Goal: Task Accomplishment & Management: Complete application form

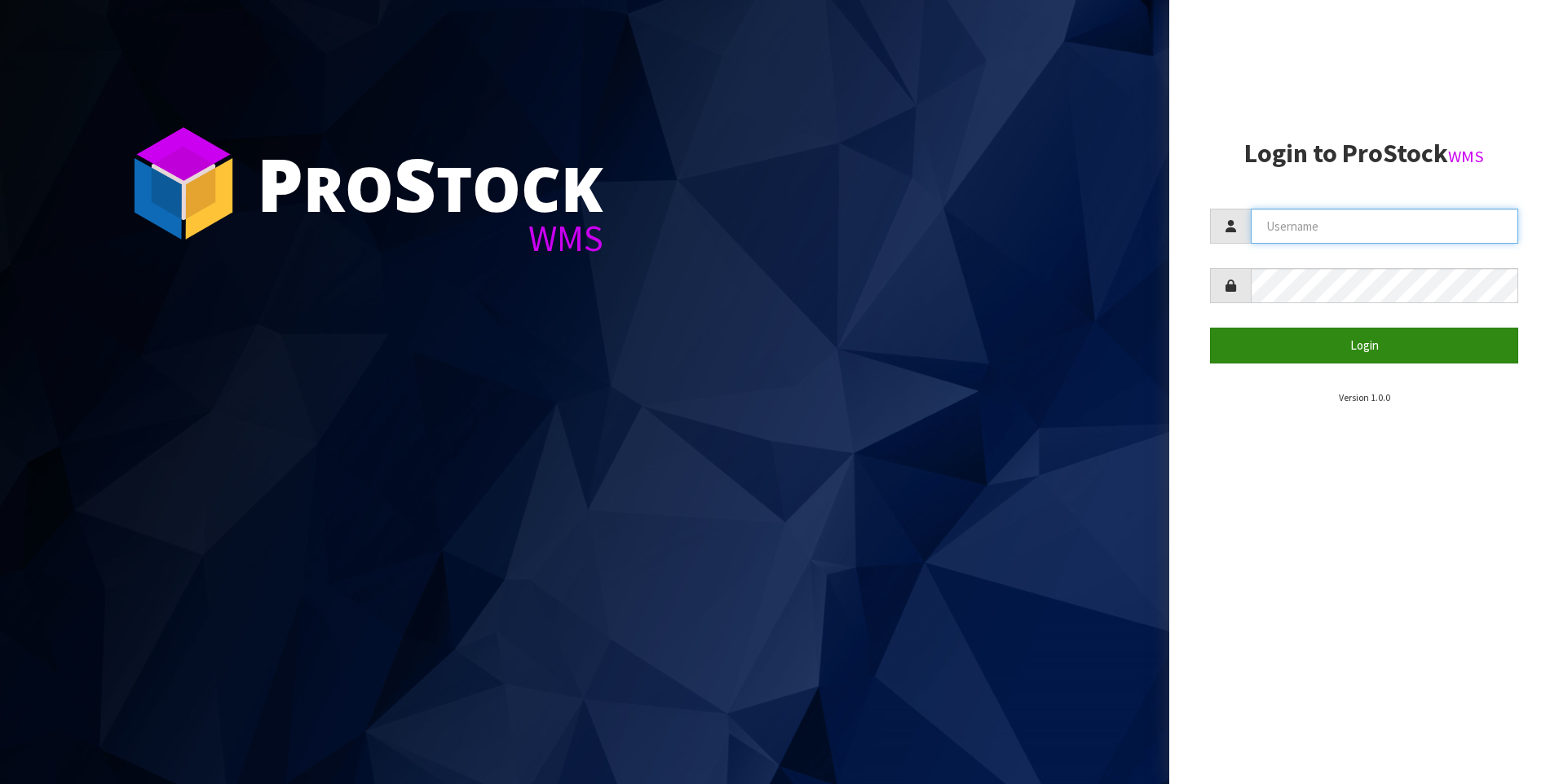
type input "[PERSON_NAME]"
click at [1340, 348] on button "Login" at bounding box center [1365, 345] width 308 height 35
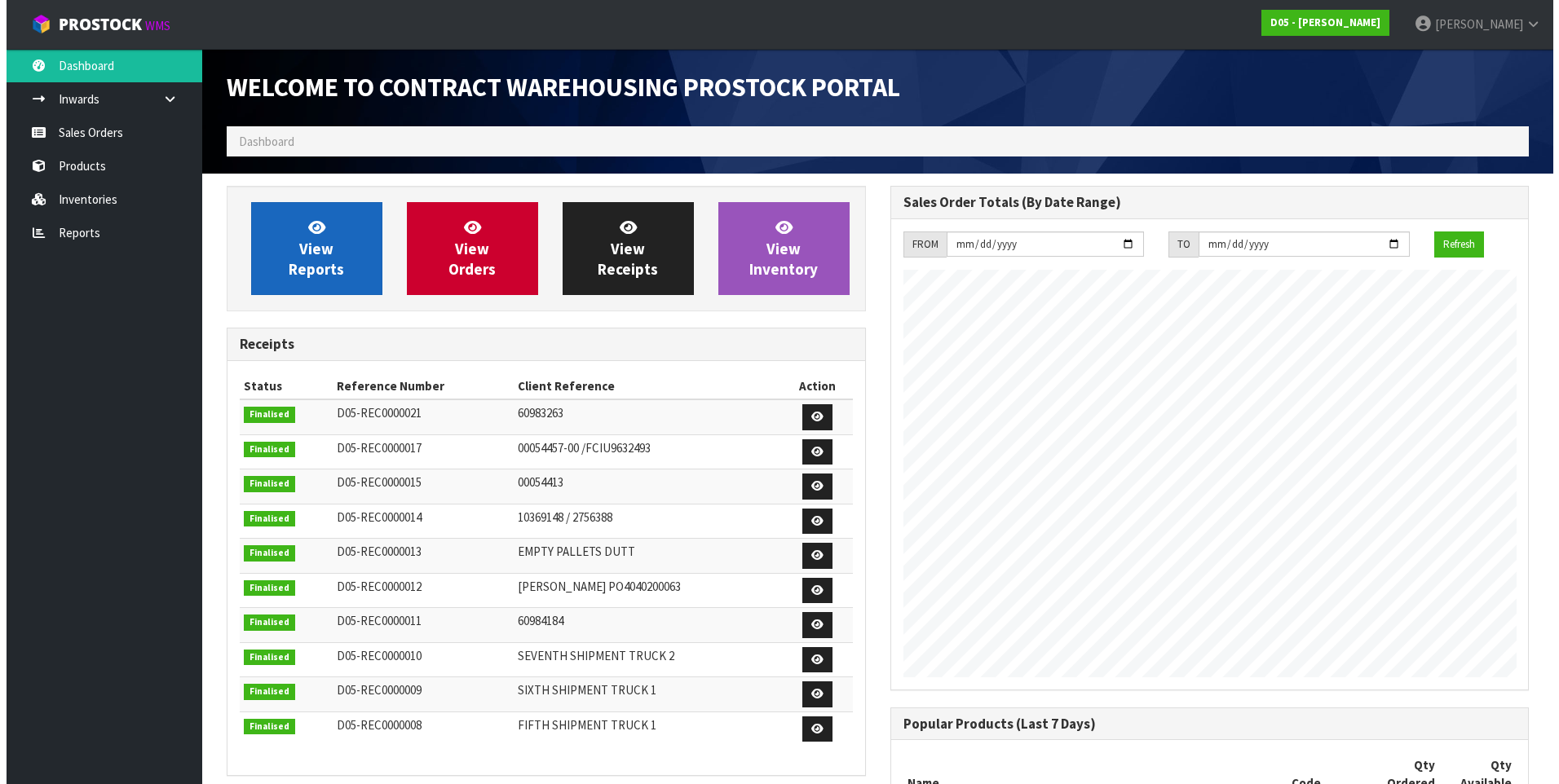
scroll to position [1009, 663]
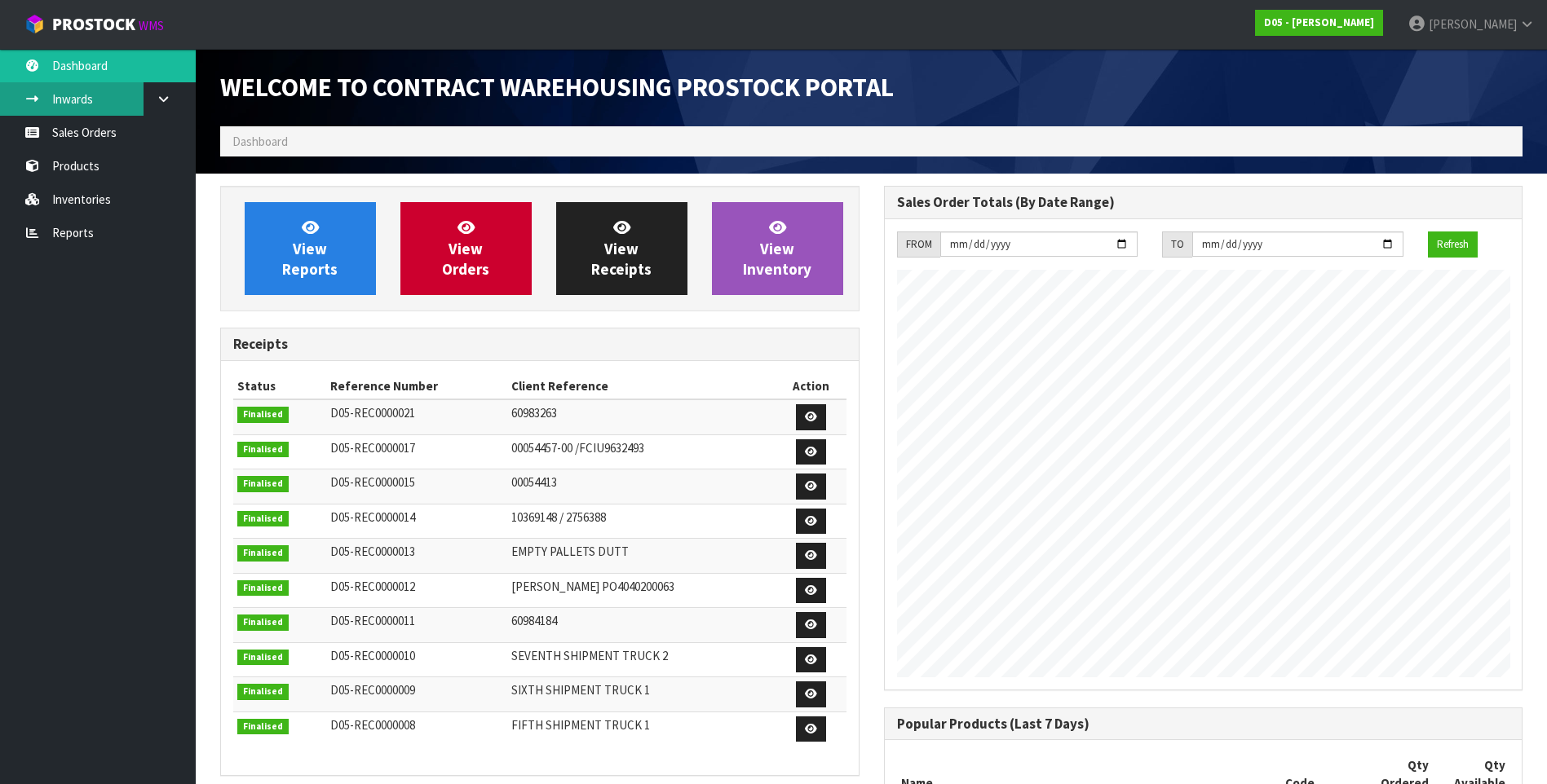
click at [95, 99] on link "Inwards" at bounding box center [97, 99] width 195 height 33
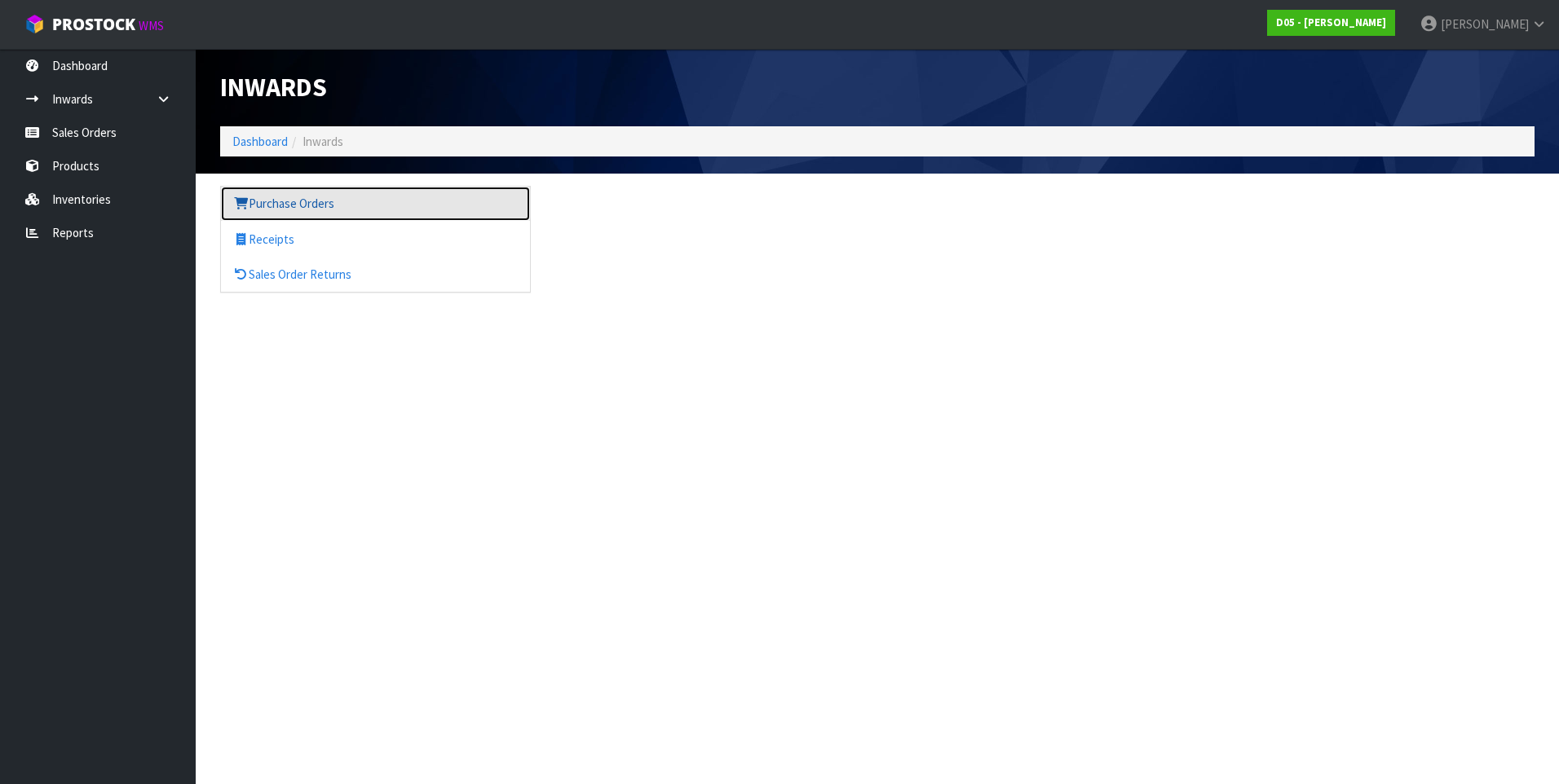
click at [287, 208] on link "Purchase Orders" at bounding box center [375, 203] width 309 height 33
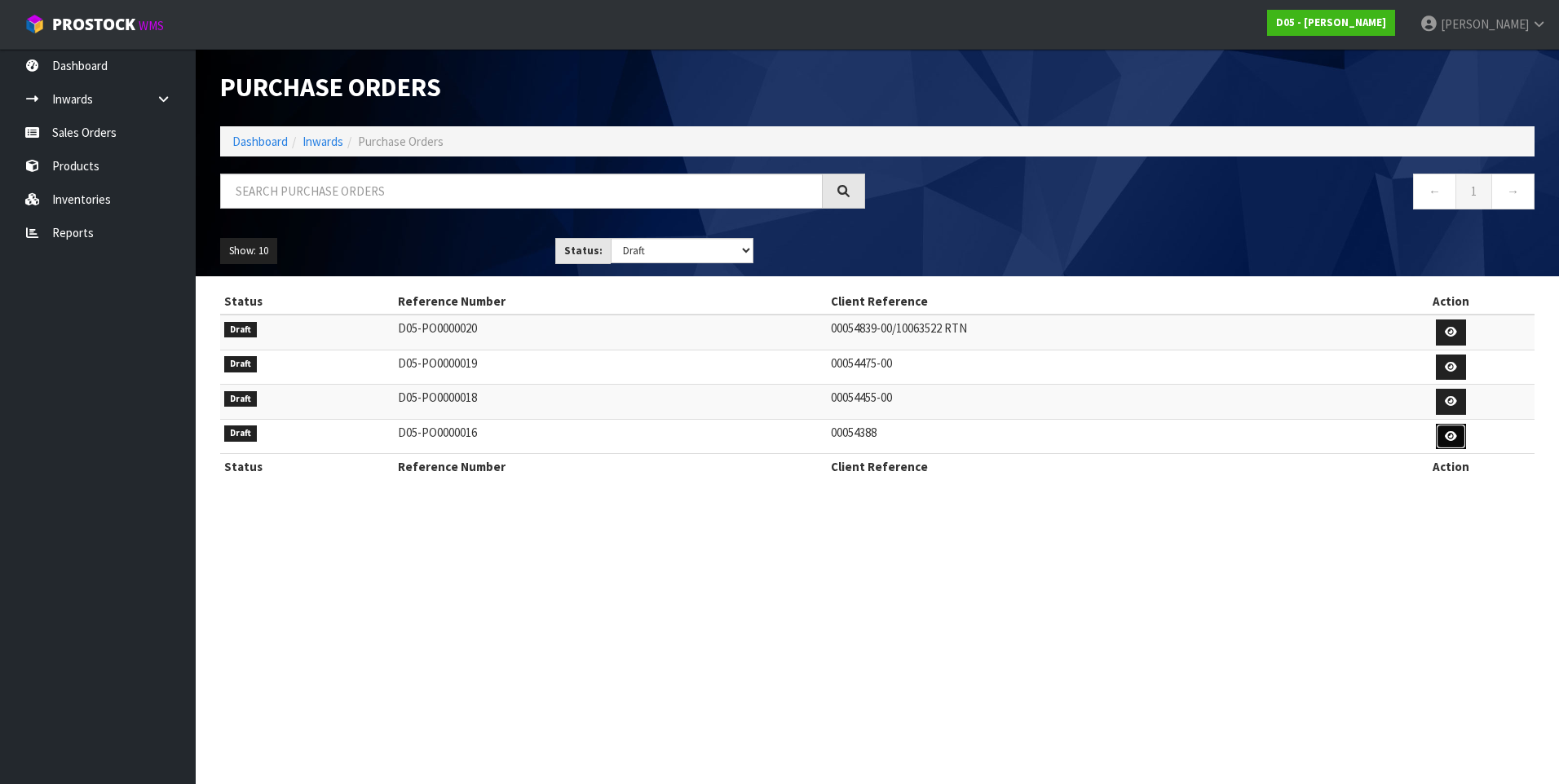
click at [1463, 439] on link at bounding box center [1451, 437] width 30 height 26
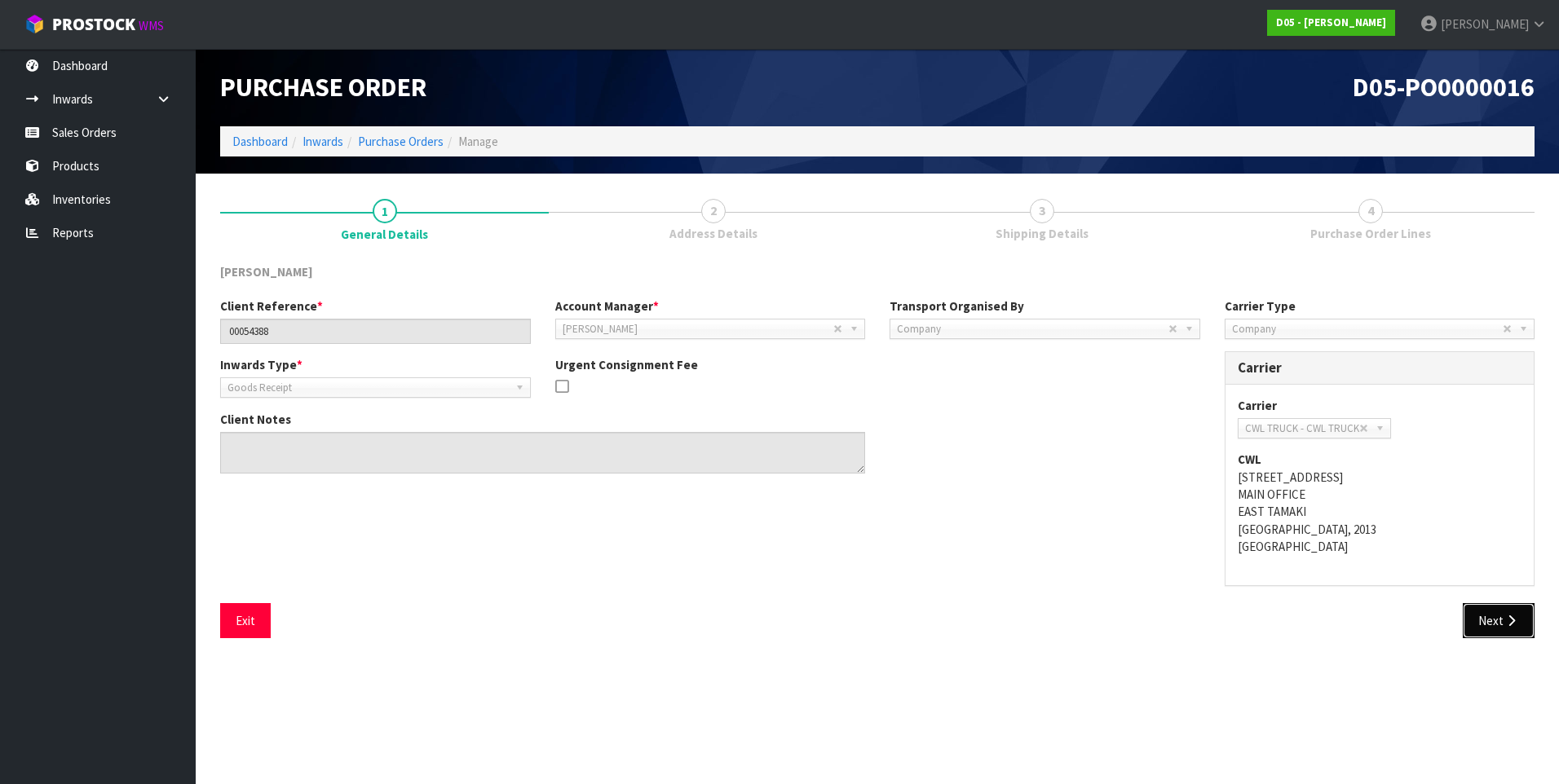
click at [1481, 624] on button "Next" at bounding box center [1498, 621] width 72 height 35
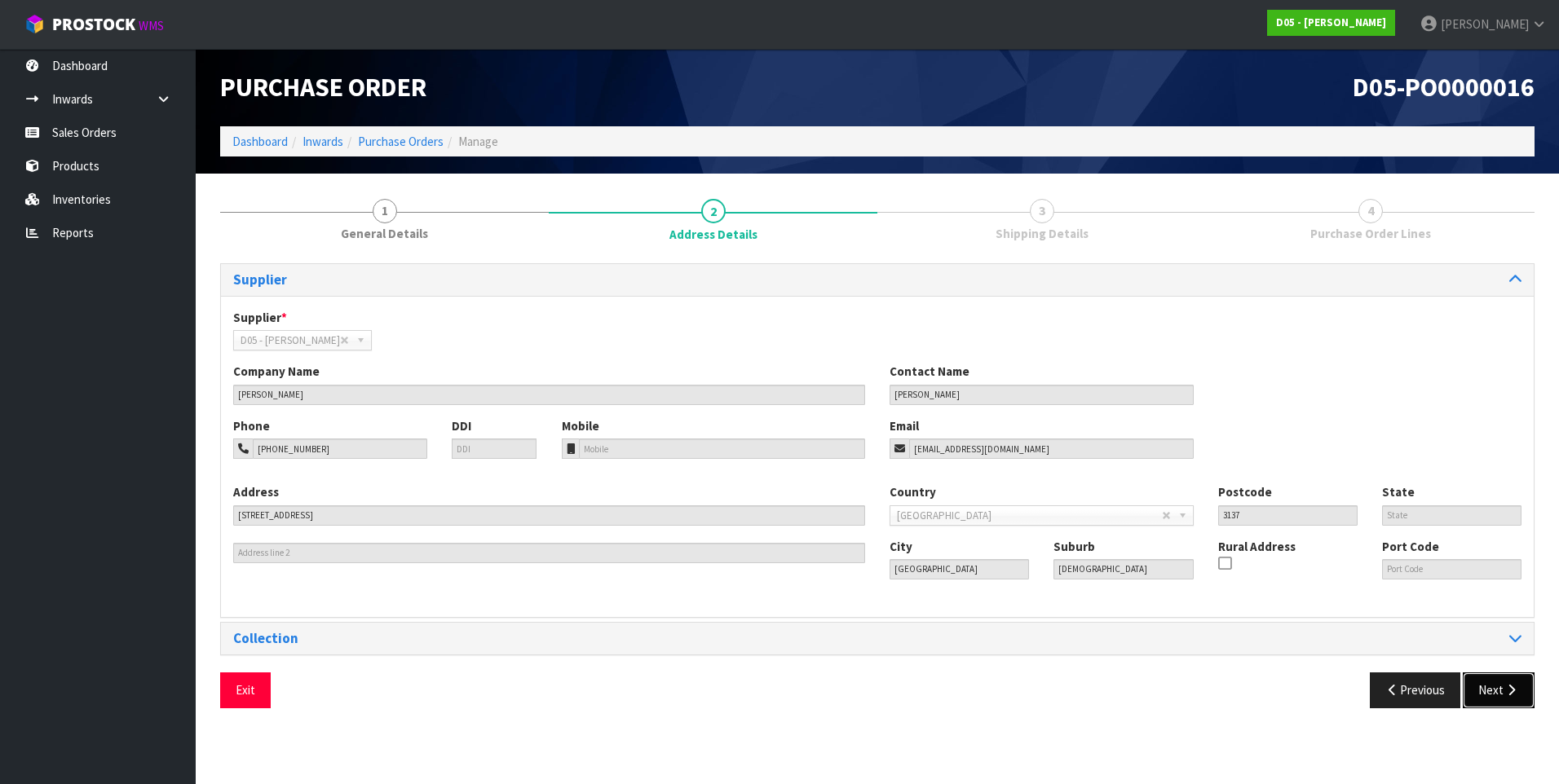
click at [1508, 682] on button "Next" at bounding box center [1498, 690] width 72 height 35
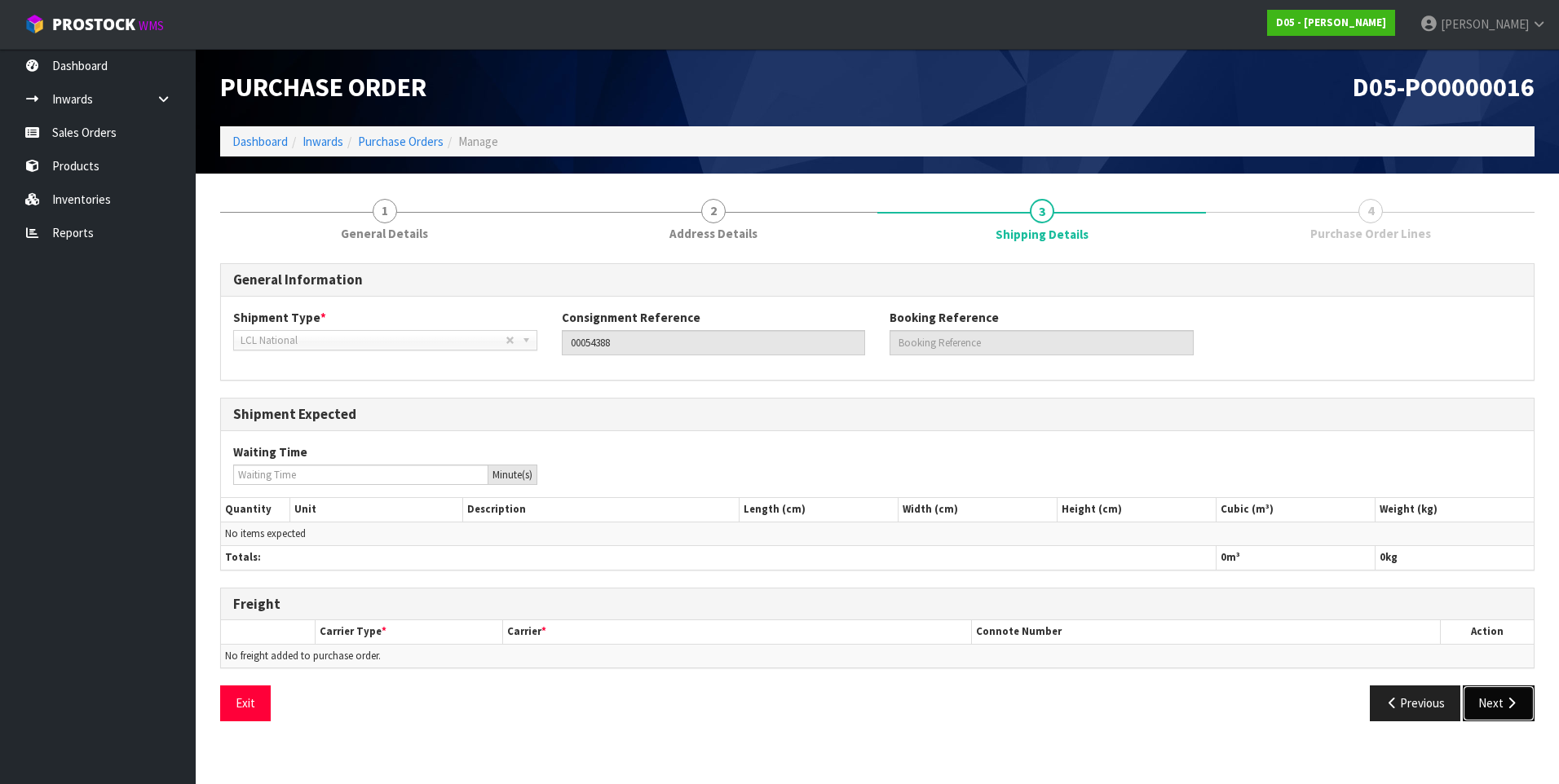
click at [1505, 701] on icon "button" at bounding box center [1512, 703] width 16 height 12
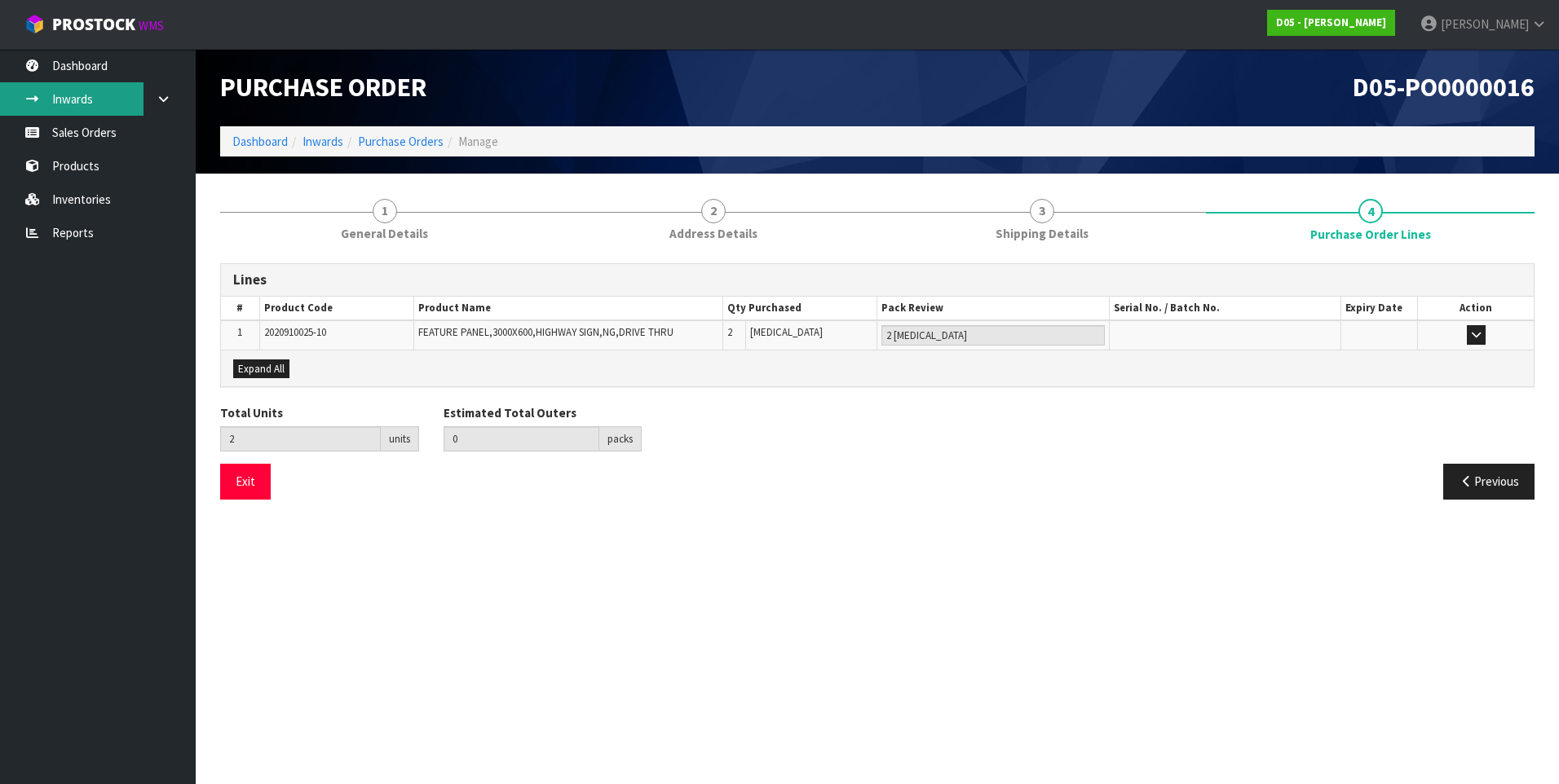
click at [101, 95] on link "Inwards" at bounding box center [97, 99] width 195 height 33
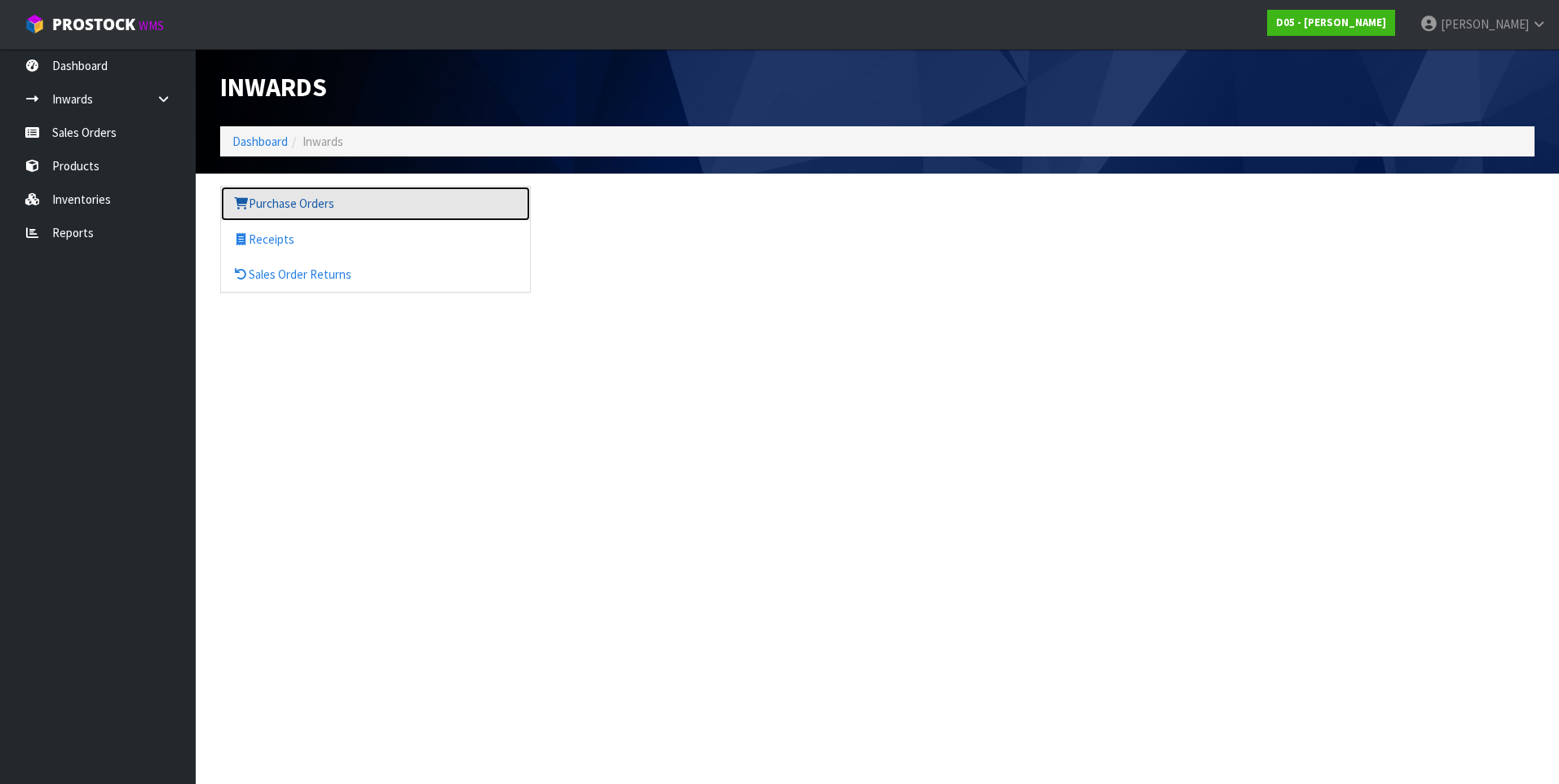
click at [301, 210] on link "Purchase Orders" at bounding box center [375, 203] width 309 height 33
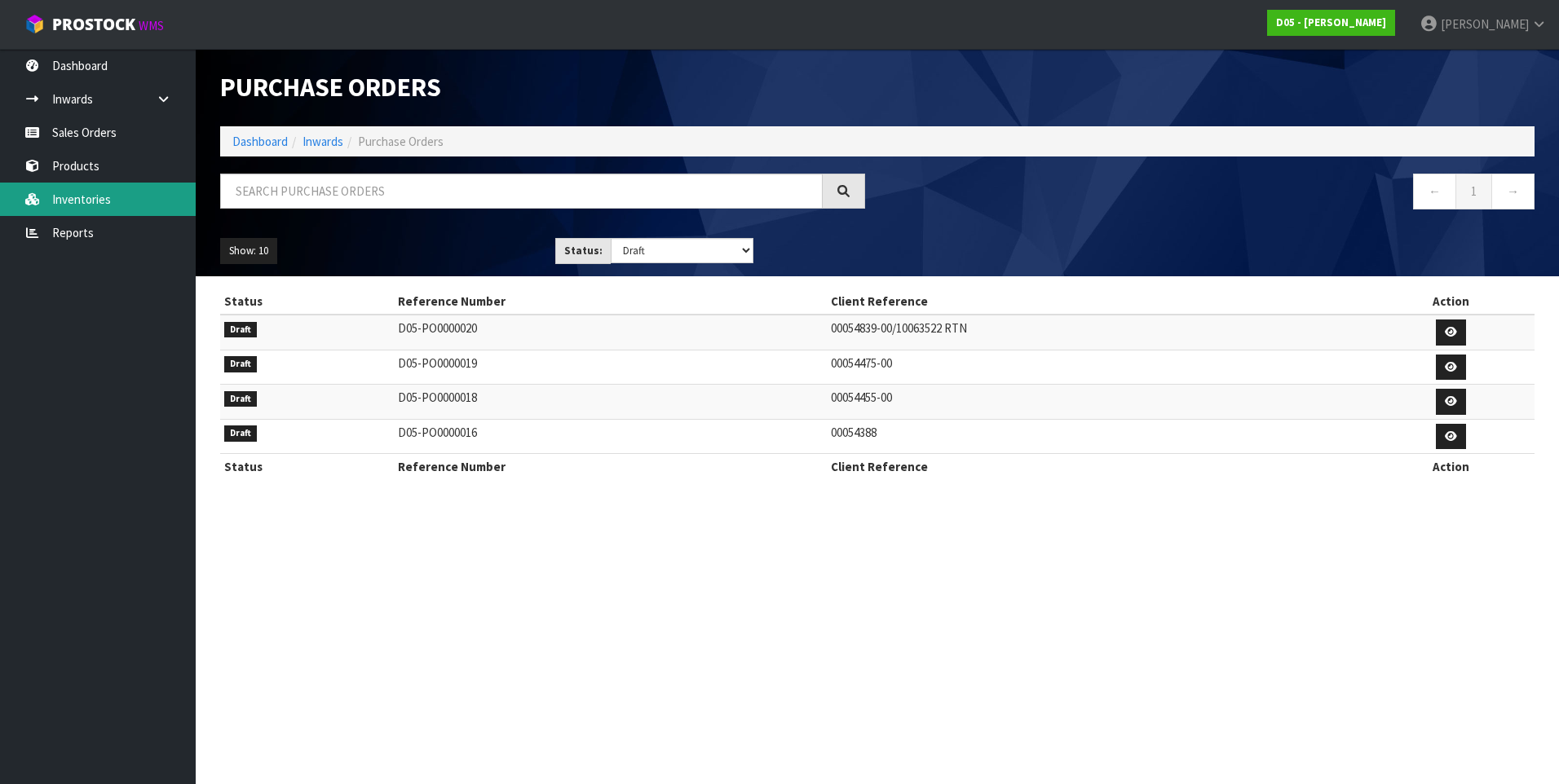
click at [104, 198] on link "Inventories" at bounding box center [97, 199] width 195 height 33
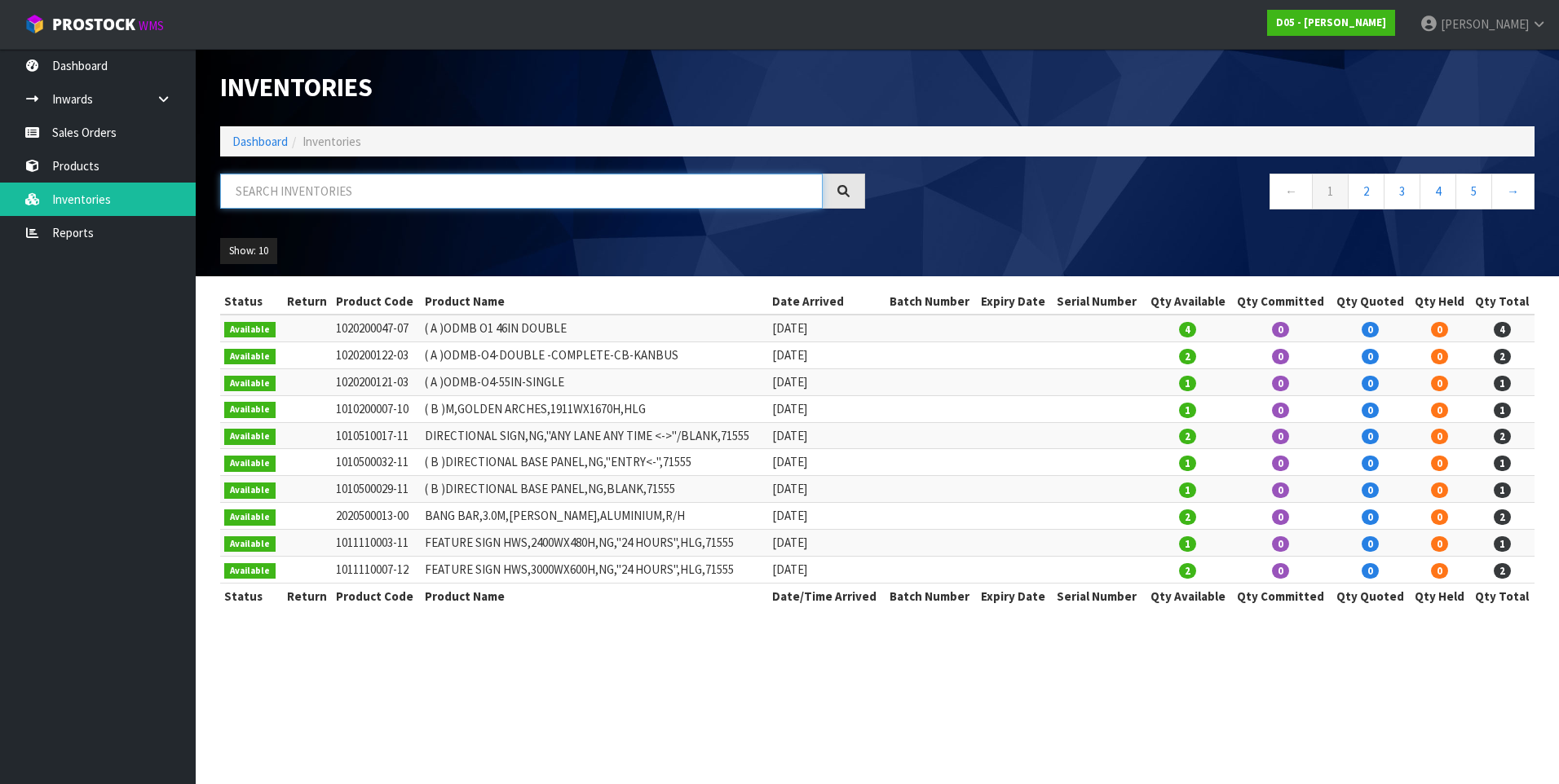
click at [292, 191] on input "text" at bounding box center [521, 191] width 603 height 35
type input "25-10"
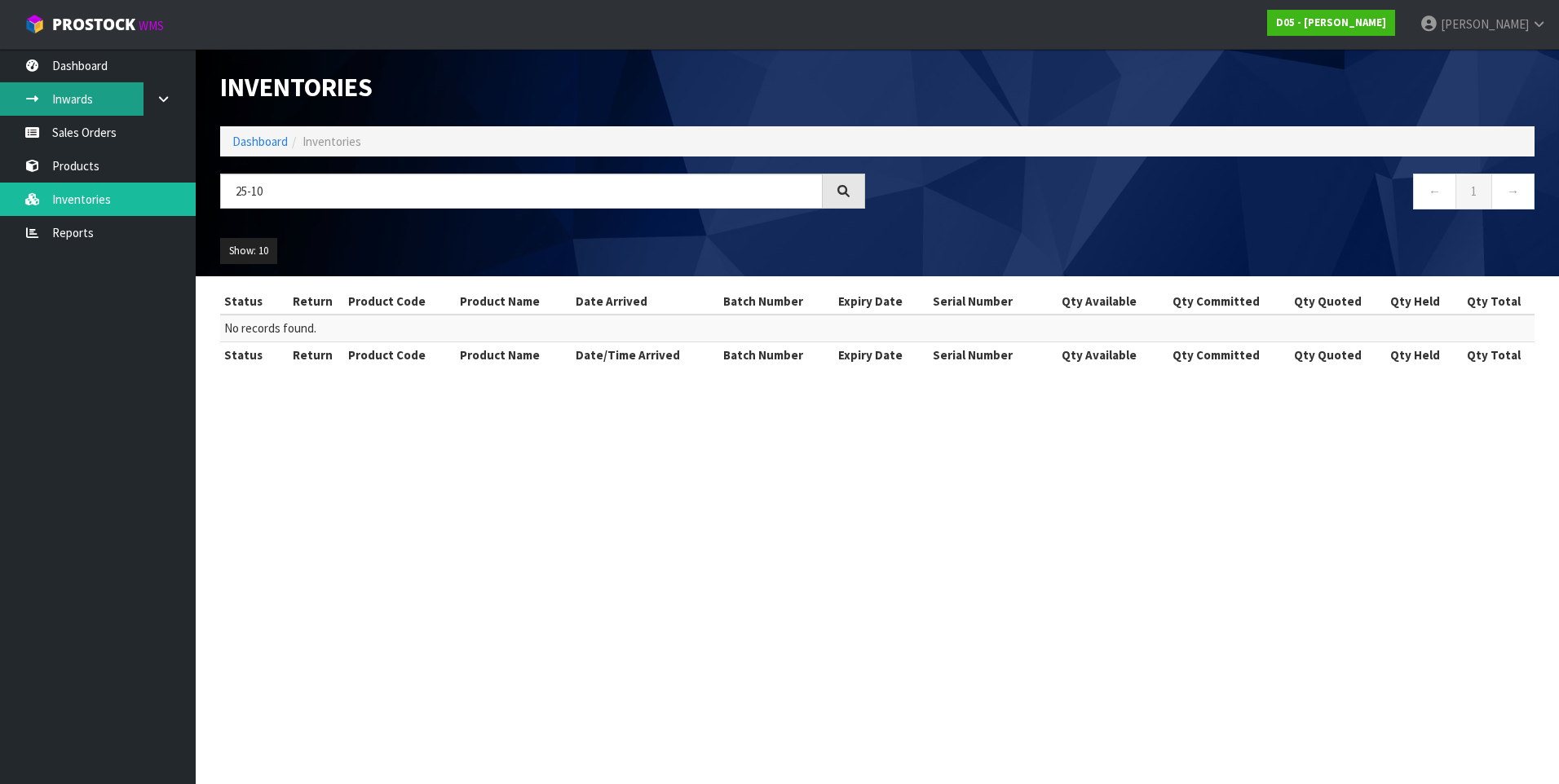
click at [60, 99] on link "Inwards" at bounding box center [97, 99] width 195 height 33
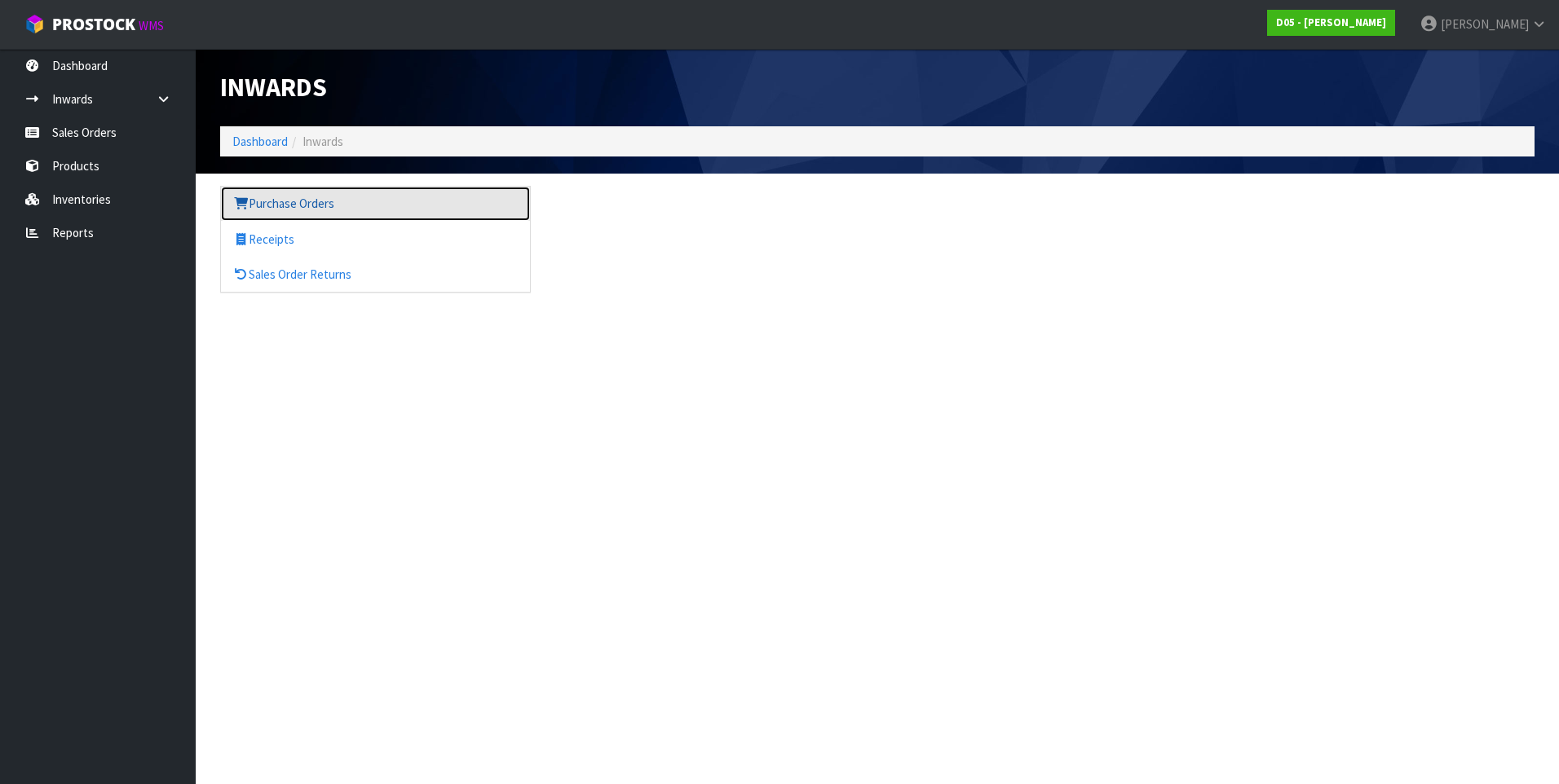
click at [320, 207] on link "Purchase Orders" at bounding box center [375, 203] width 309 height 33
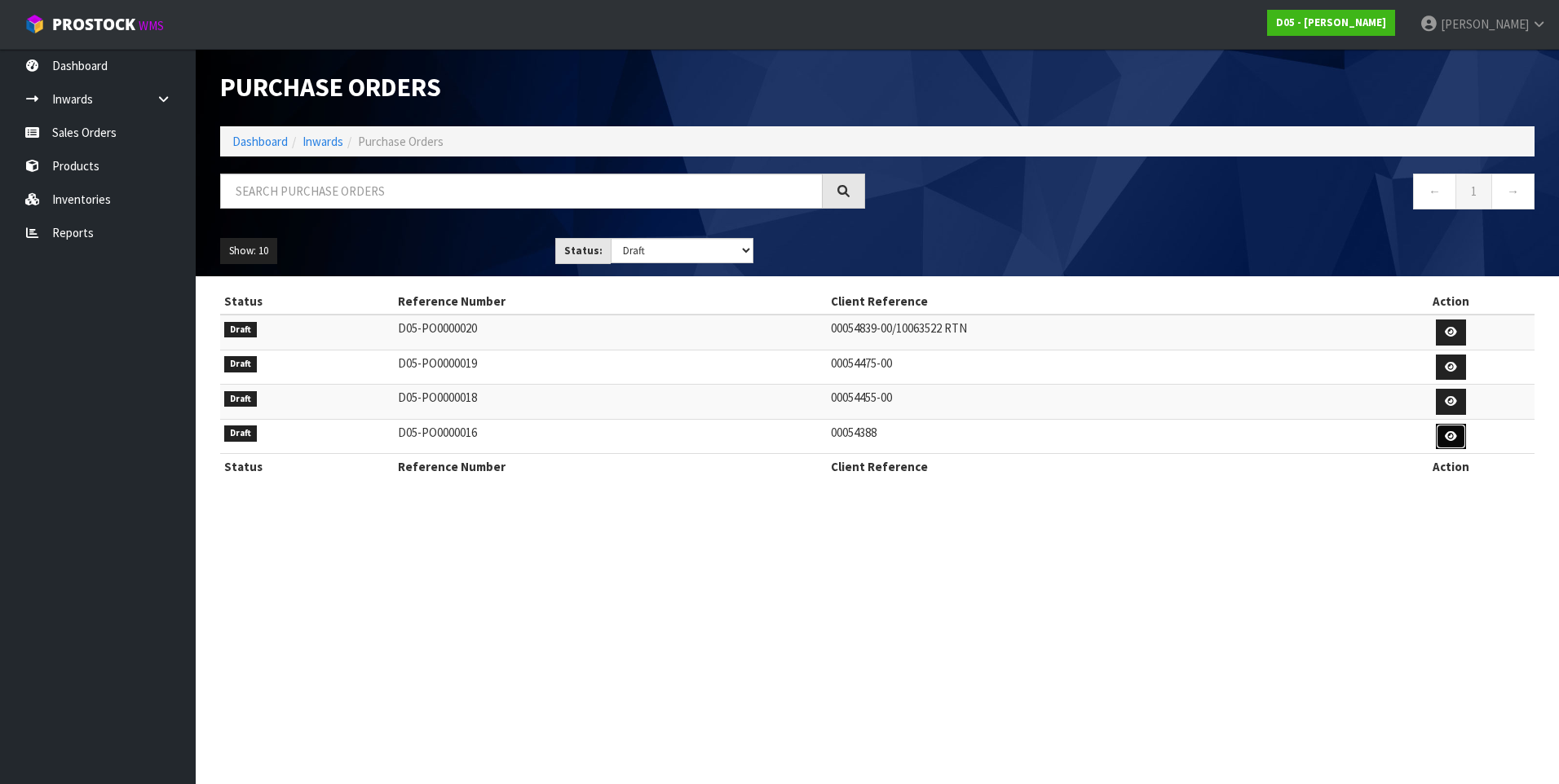
click at [1454, 441] on icon at bounding box center [1451, 436] width 12 height 11
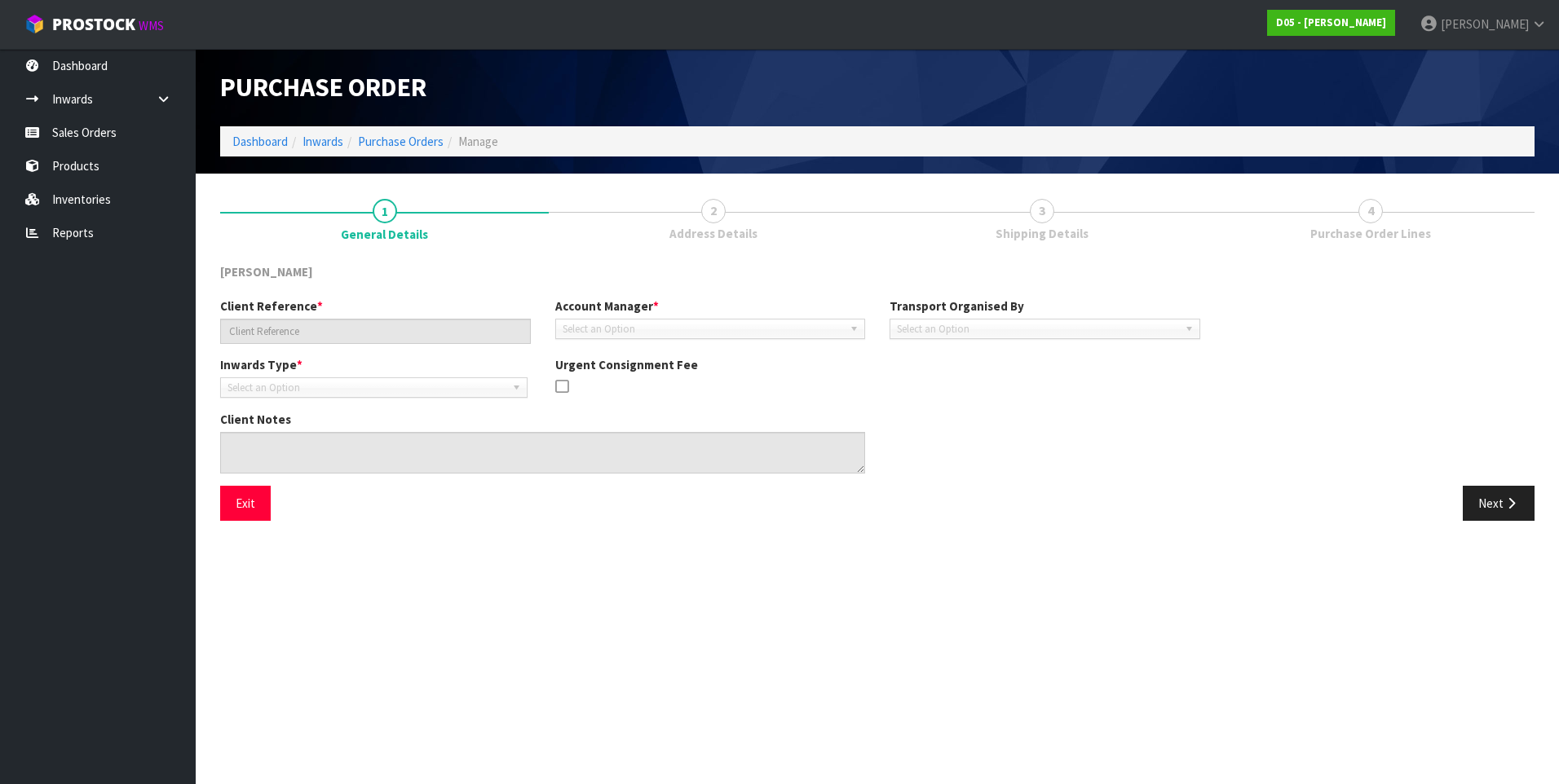
type input "00054388"
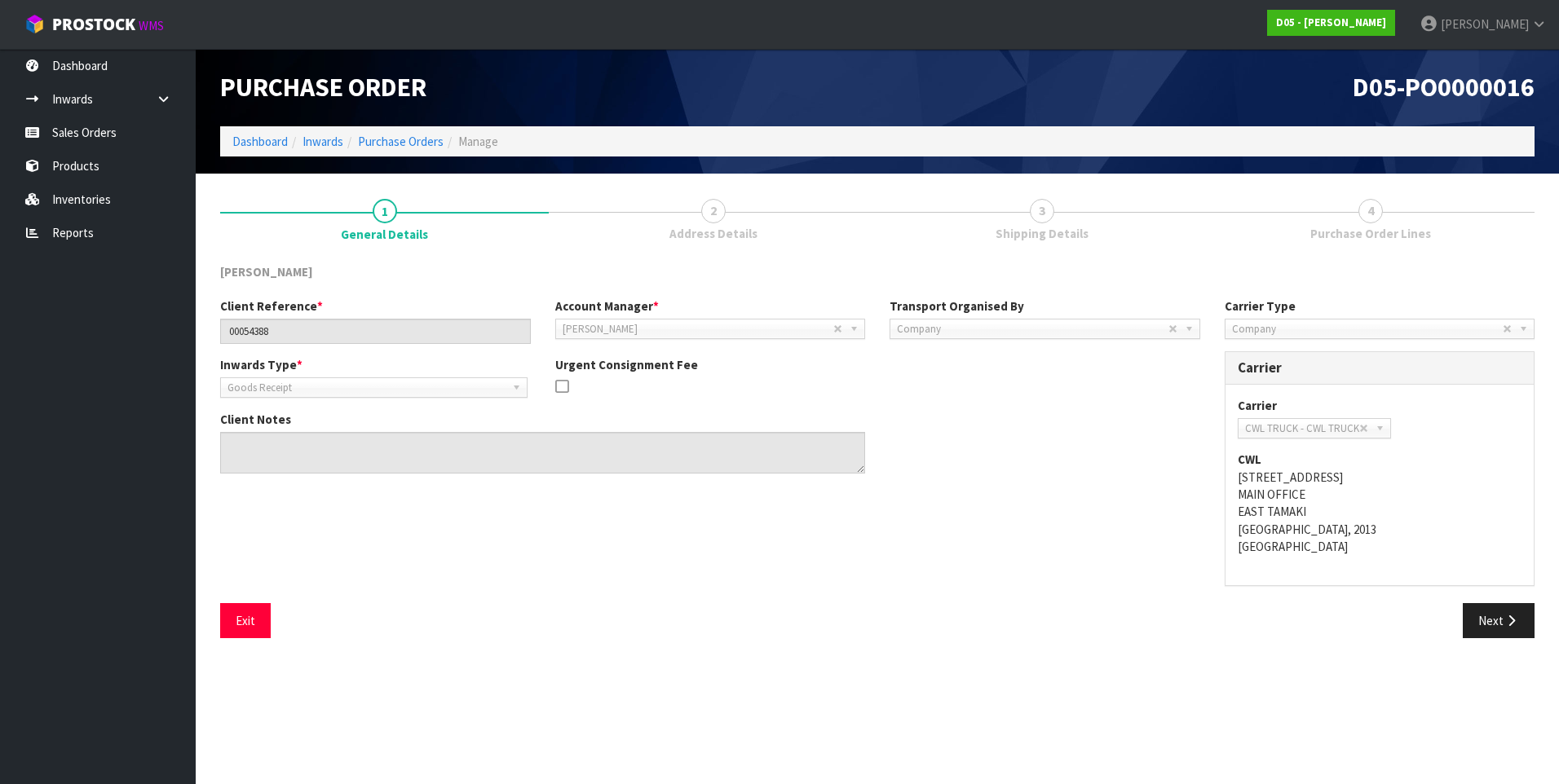
click at [1365, 207] on span "4" at bounding box center [1371, 211] width 25 height 25
click at [1484, 627] on button "Next" at bounding box center [1498, 621] width 72 height 35
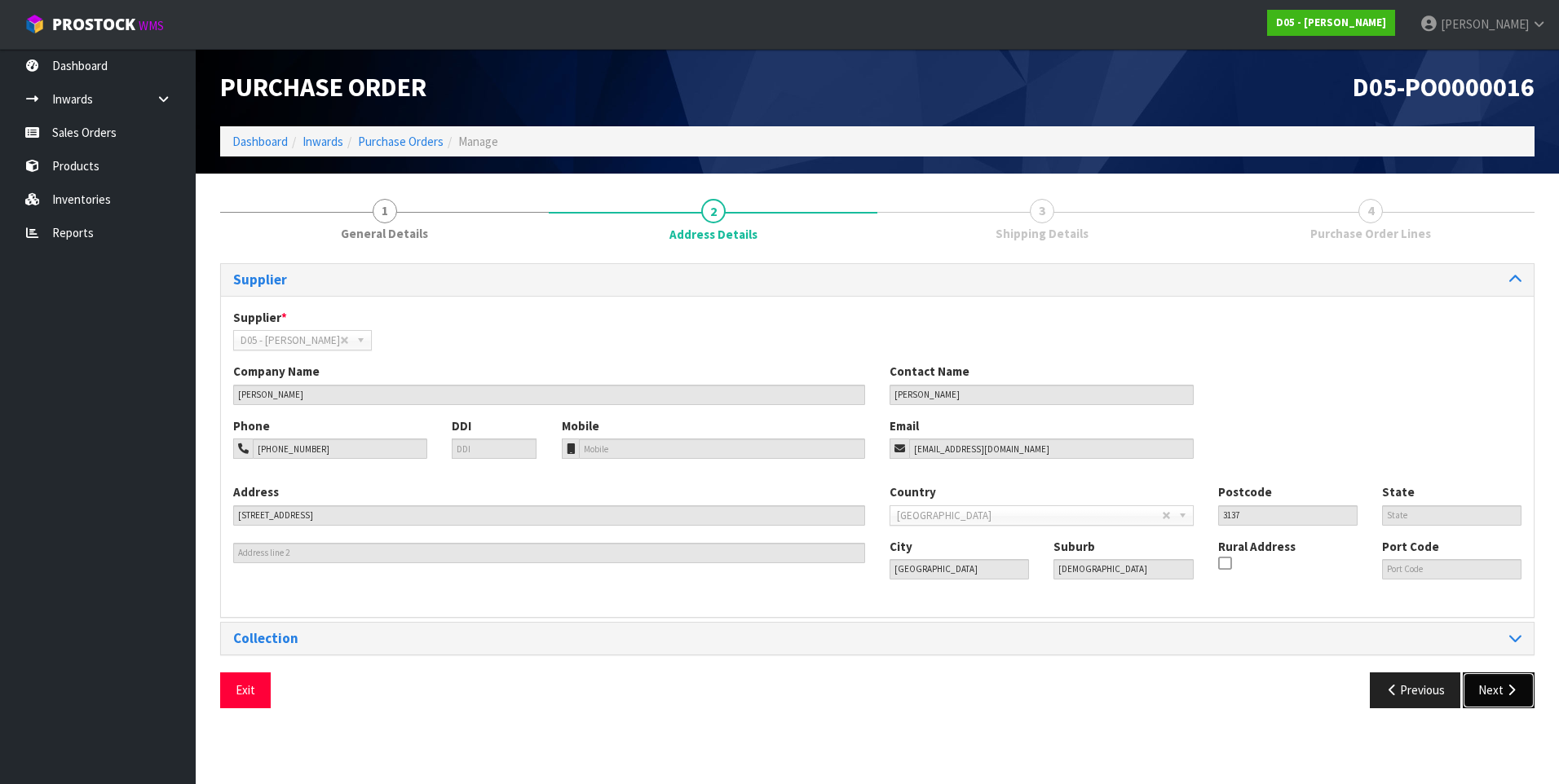
click at [1503, 693] on button "Next" at bounding box center [1498, 690] width 72 height 35
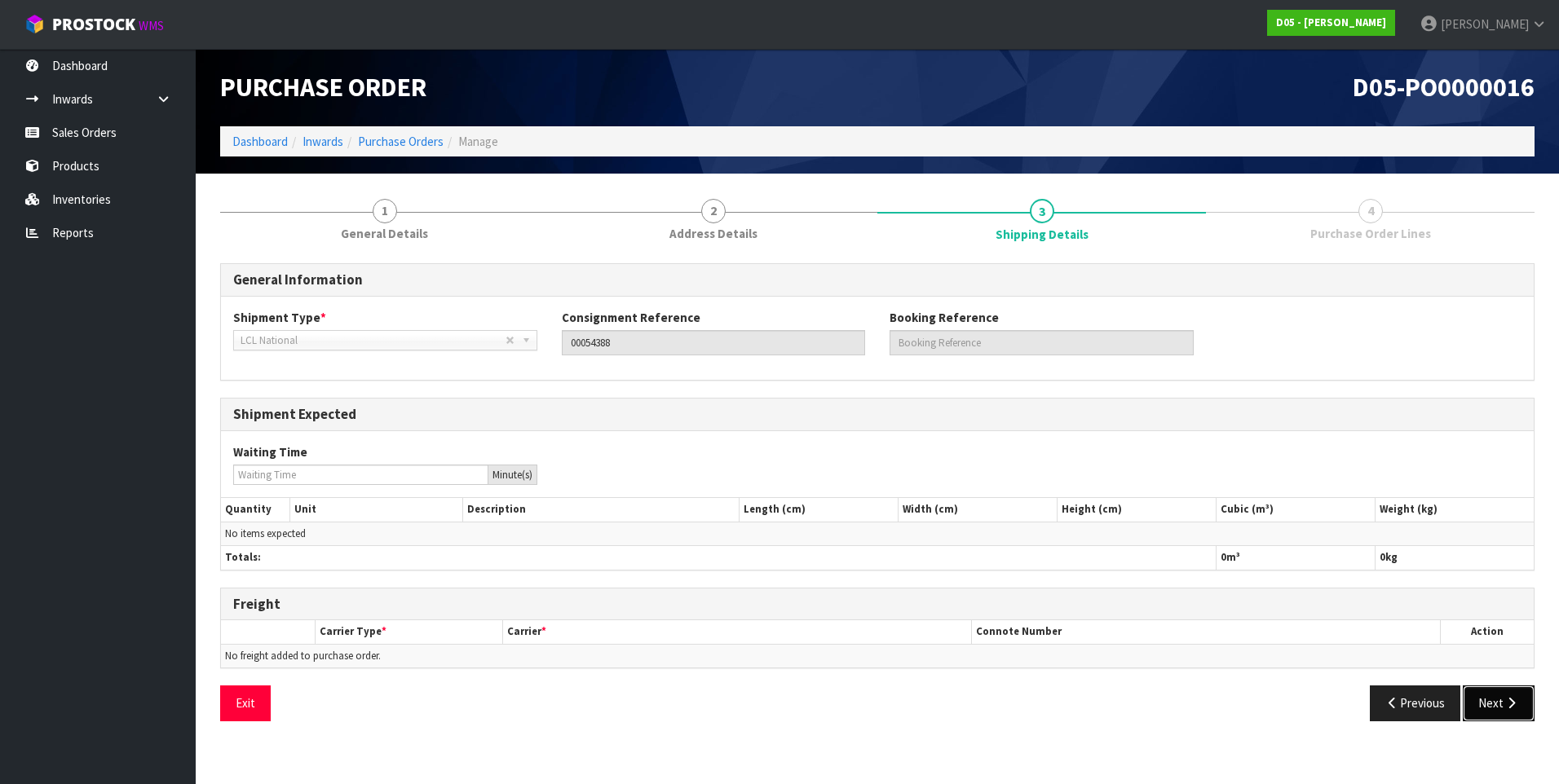
click at [1491, 696] on button "Next" at bounding box center [1498, 704] width 72 height 35
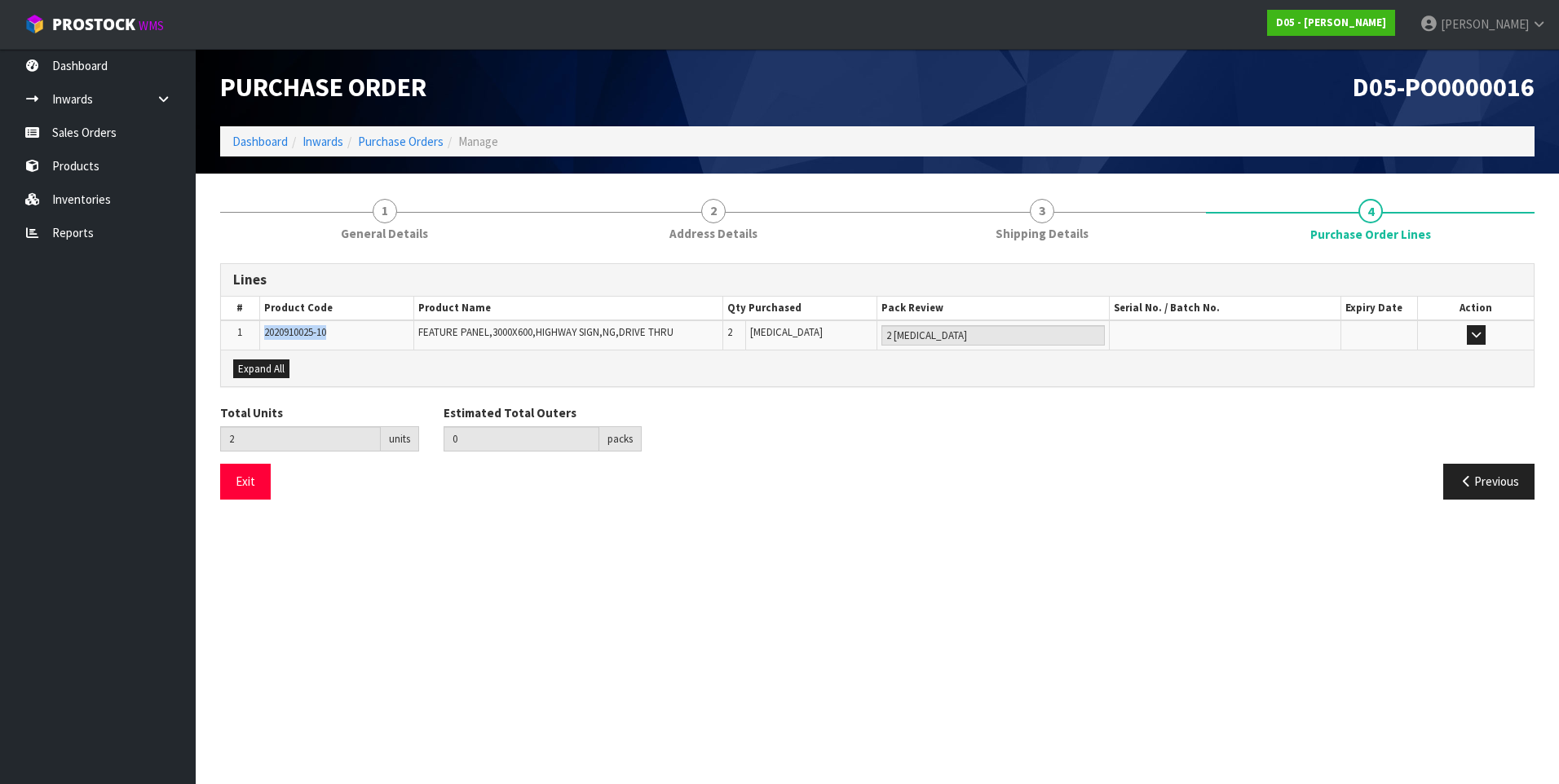
drag, startPoint x: 333, startPoint y: 331, endPoint x: 264, endPoint y: 332, distance: 69.0
click at [264, 332] on td "2020910025-10" at bounding box center [336, 335] width 154 height 29
copy span "2020910025-10"
click at [94, 197] on link "Inventories" at bounding box center [97, 199] width 195 height 33
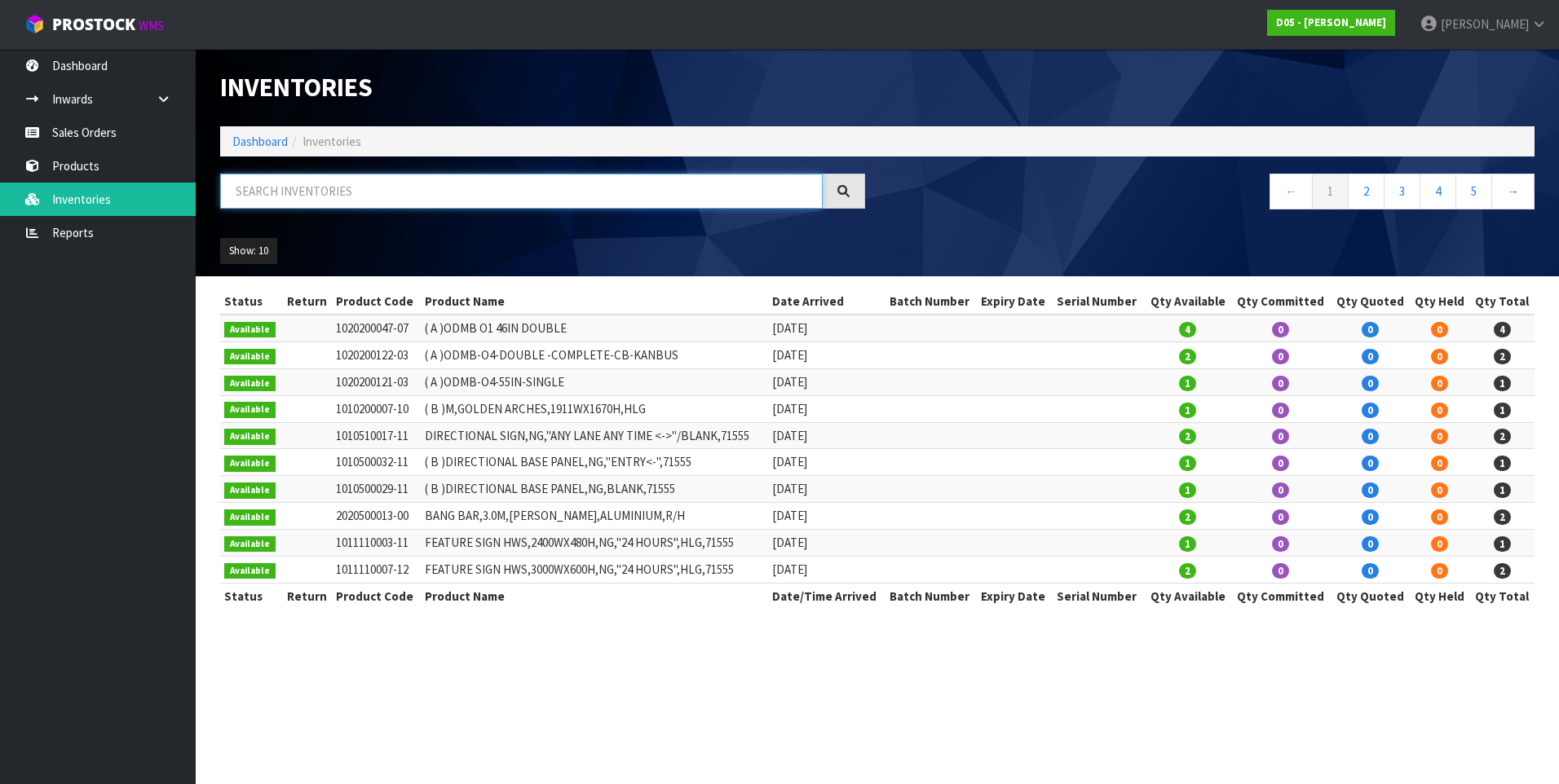
click at [277, 190] on input "text" at bounding box center [521, 191] width 603 height 35
paste input "2020910025-10"
type input "2020910025-10"
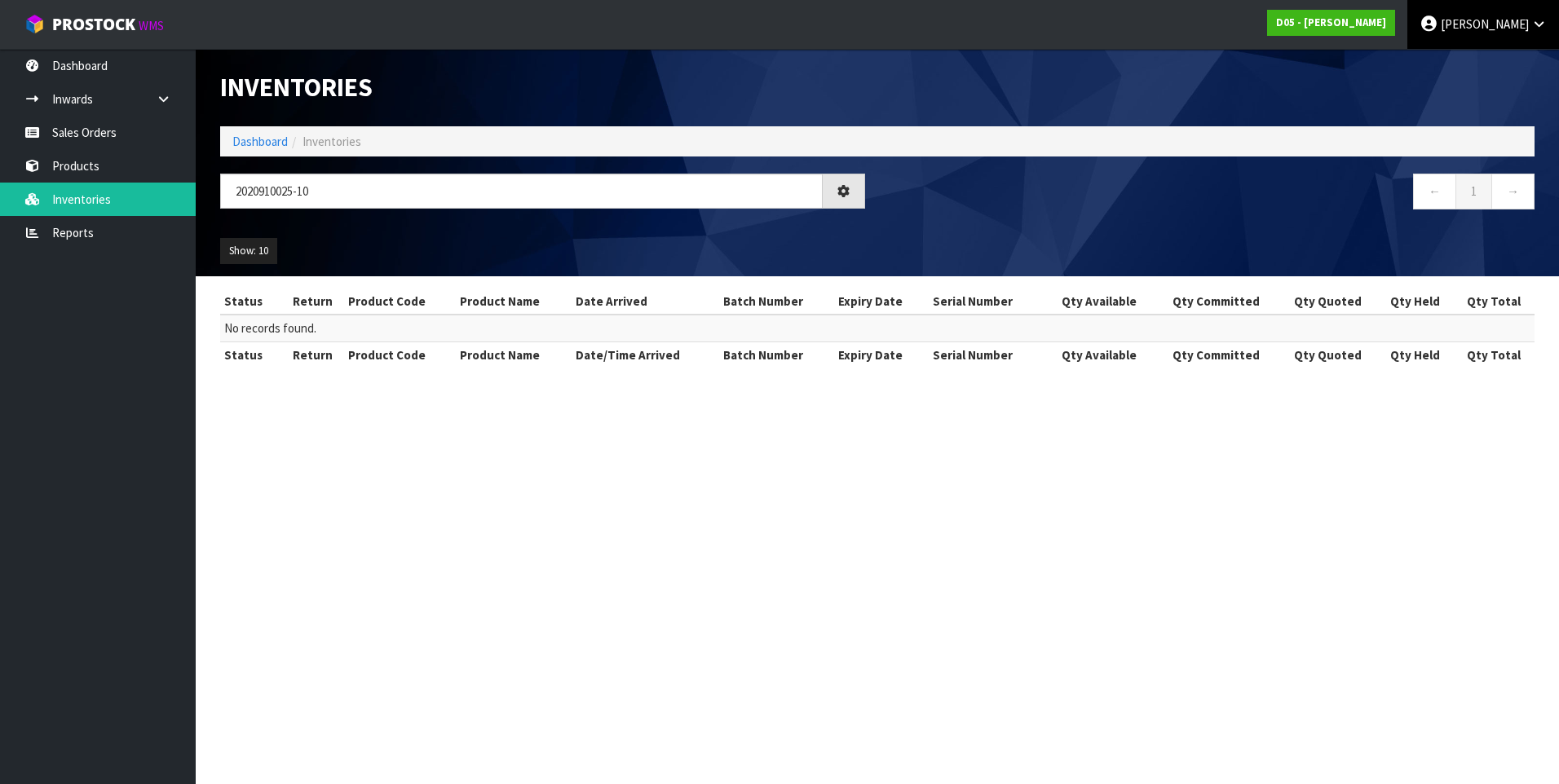
click at [1502, 26] on span "[PERSON_NAME]" at bounding box center [1485, 25] width 88 height 16
click at [1494, 60] on link "Logout" at bounding box center [1493, 65] width 129 height 22
